Goal: Task Accomplishment & Management: Manage account settings

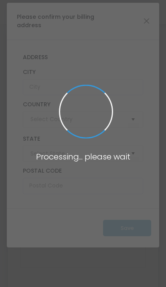
type input "[GEOGRAPHIC_DATA]"
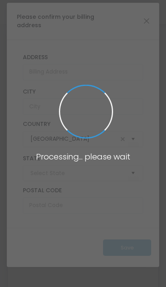
type input "[US_STATE]"
type input "[URL]"
radio input "true"
radio input "false"
radio input "true"
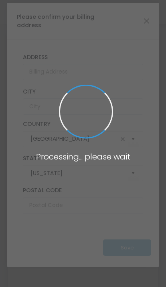
type input "The Players Tribe"
type input "9729771125"
type input "(UTC-06:00) [GEOGRAPHIC_DATA], [GEOGRAPHIC_DATA], [GEOGRAPHIC_DATA]"
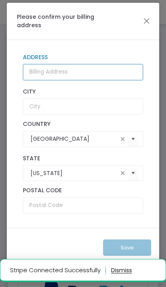
click at [40, 71] on input "Address" at bounding box center [83, 72] width 121 height 16
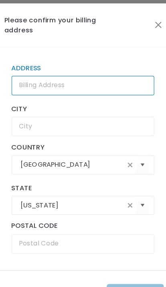
type input "5916 Castlebar Ln"
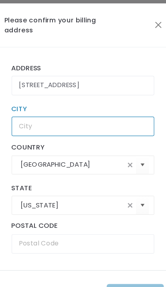
type input "Plano"
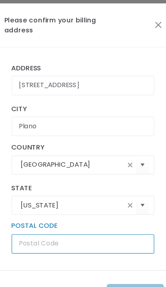
type input "75093"
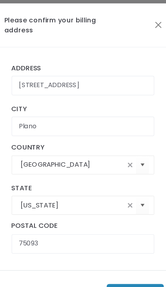
click at [111, 240] on button "Save" at bounding box center [127, 248] width 48 height 16
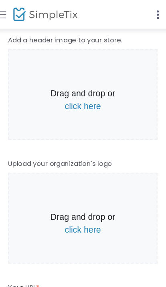
scroll to position [431, 0]
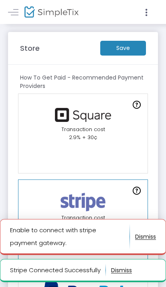
click at [14, 12] on link at bounding box center [13, 12] width 10 height 10
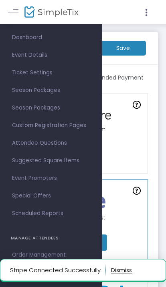
scroll to position [12, 0]
click at [22, 55] on span "Event Details" at bounding box center [51, 54] width 78 height 10
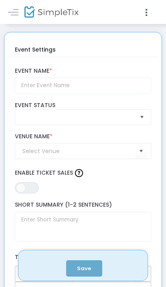
click at [10, 12] on span at bounding box center [13, 12] width 10 height 0
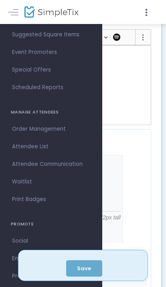
scroll to position [237, 0]
click at [94, 277] on span "Save" at bounding box center [83, 269] width 34 height 16
click at [95, 277] on div "Save" at bounding box center [82, 266] width 121 height 22
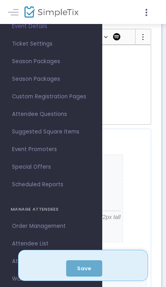
scroll to position [35, 0]
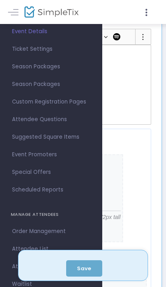
click at [30, 103] on span "Custom Registration Pages" at bounding box center [51, 102] width 78 height 10
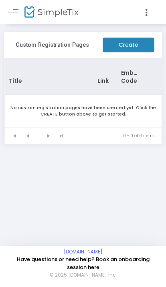
click at [137, 44] on m-button "Create" at bounding box center [129, 45] width 52 height 15
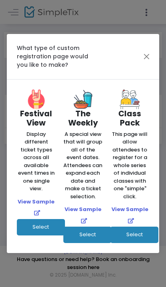
click at [149, 58] on button "Close" at bounding box center [146, 56] width 10 height 10
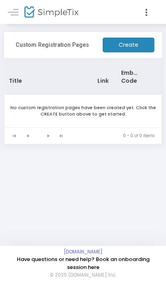
click at [16, 8] on link at bounding box center [13, 12] width 10 height 10
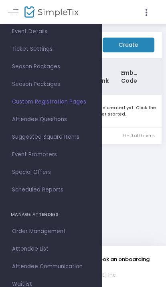
click at [16, 52] on span "Ticket Settings" at bounding box center [51, 49] width 78 height 10
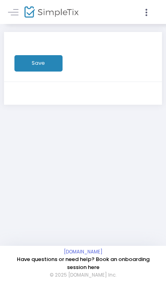
click at [16, 13] on link at bounding box center [13, 12] width 10 height 10
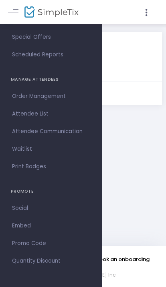
scroll to position [170, 0]
click at [83, 95] on span "Order Management" at bounding box center [51, 96] width 78 height 10
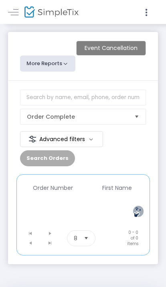
click at [46, 13] on img at bounding box center [51, 12] width 54 height 12
